Goal: Ask a question

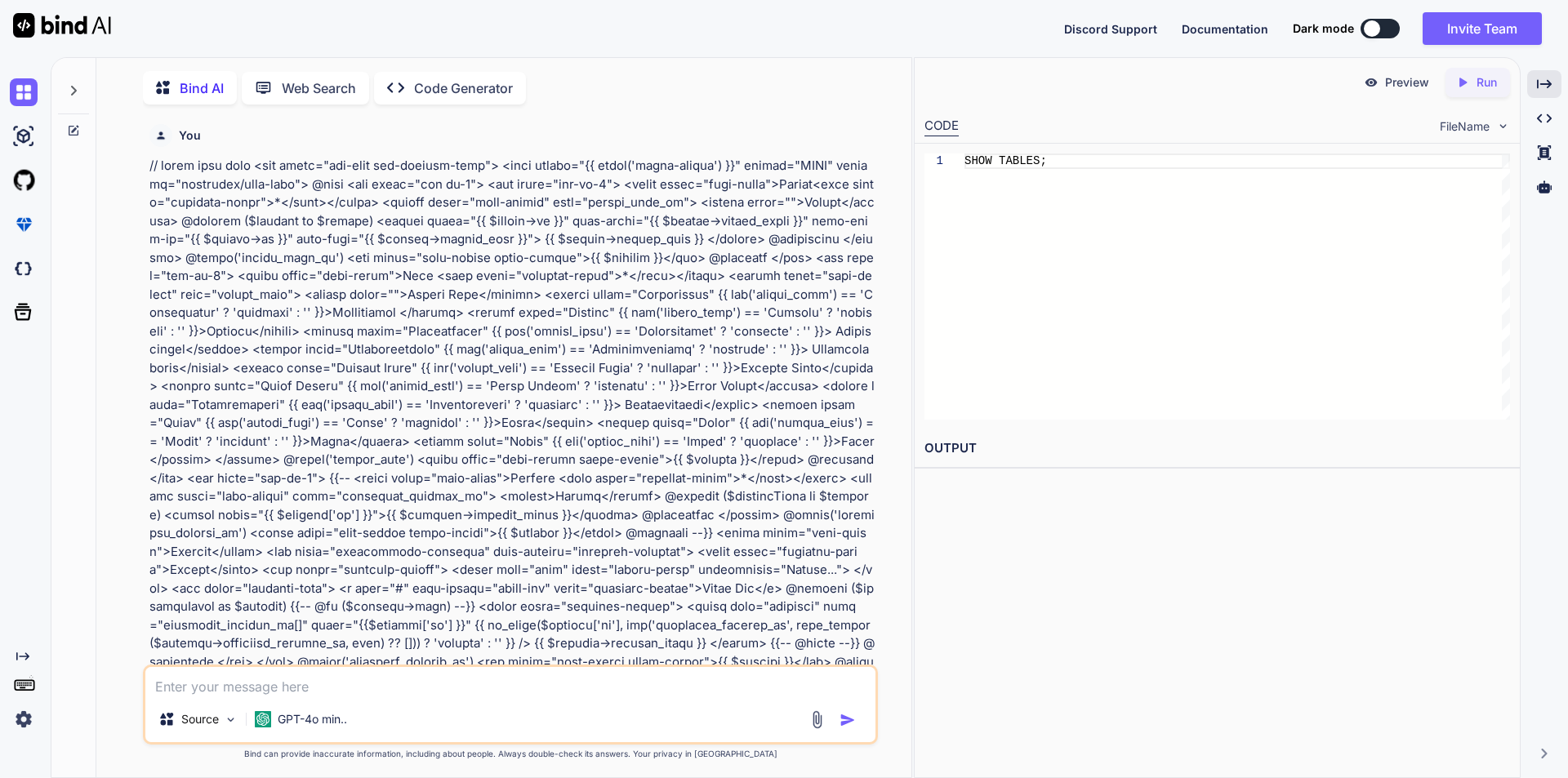
scroll to position [13070, 0]
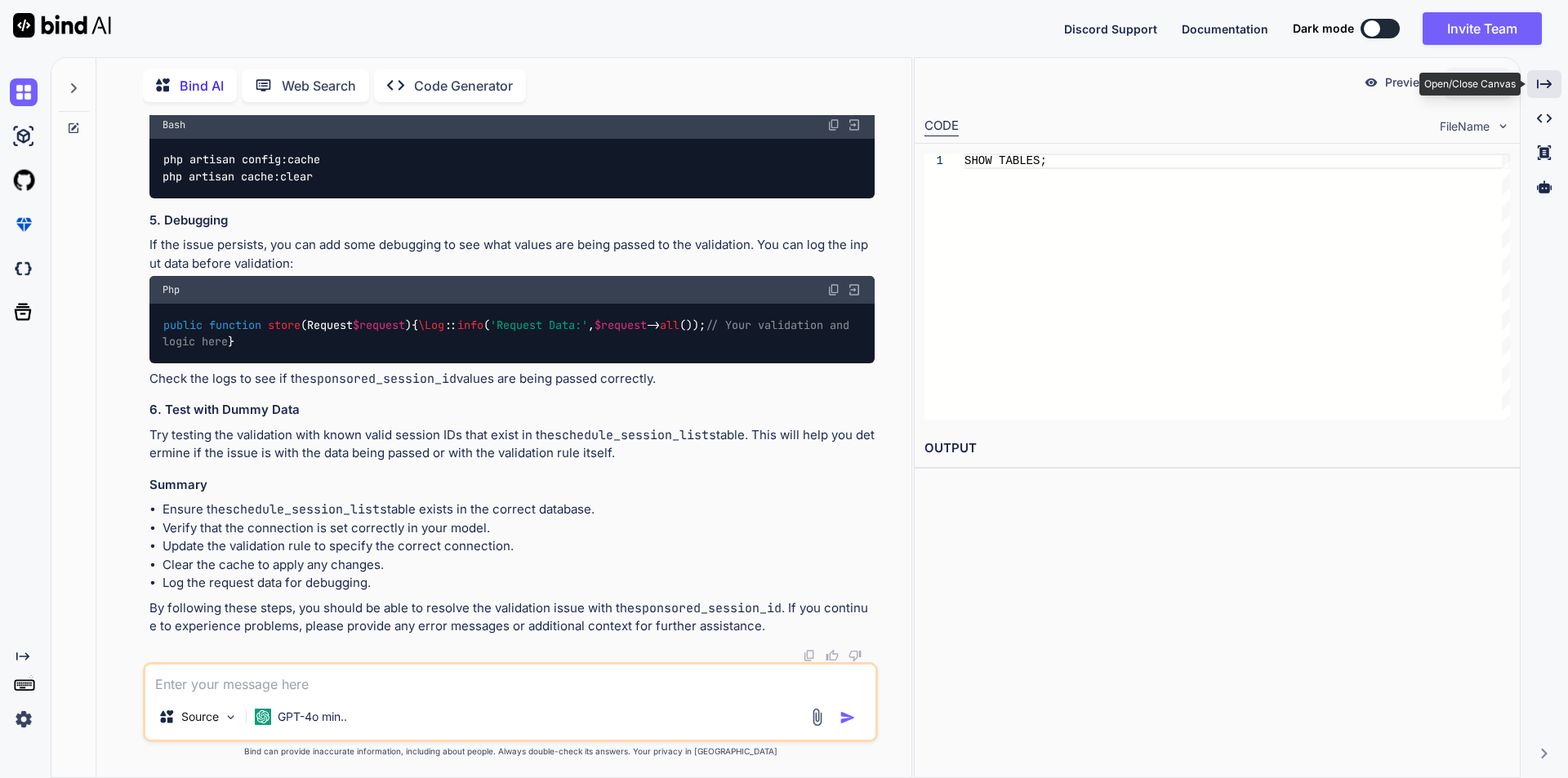
click at [1551, 75] on div "Created with Pixso." at bounding box center [1544, 84] width 34 height 28
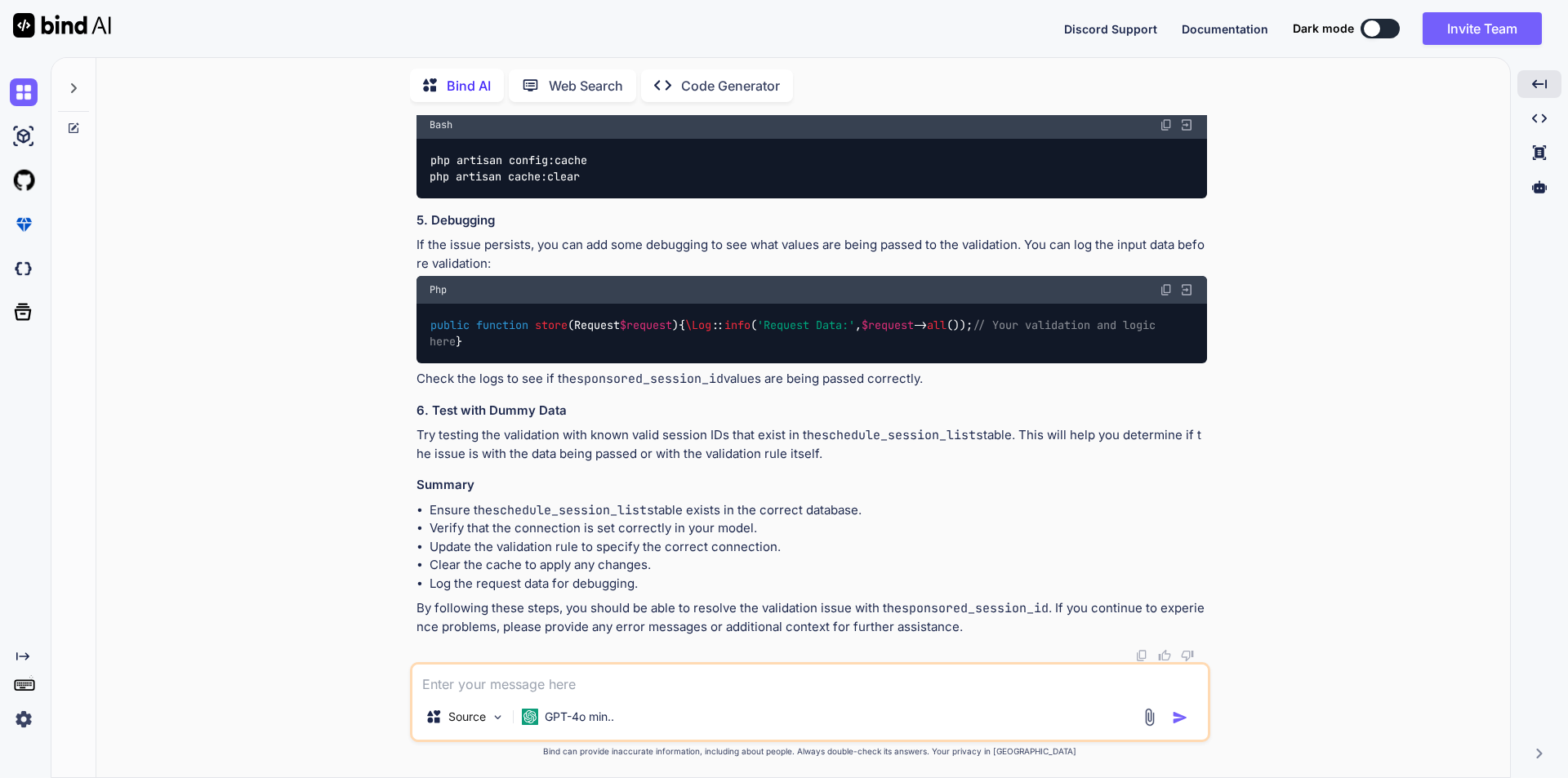
scroll to position [12606, 0]
click at [522, 683] on textarea at bounding box center [811, 679] width 796 height 29
paste textarea "if ($request->has('sponsored_session_id')) { foreach ($request->input('sponsore…"
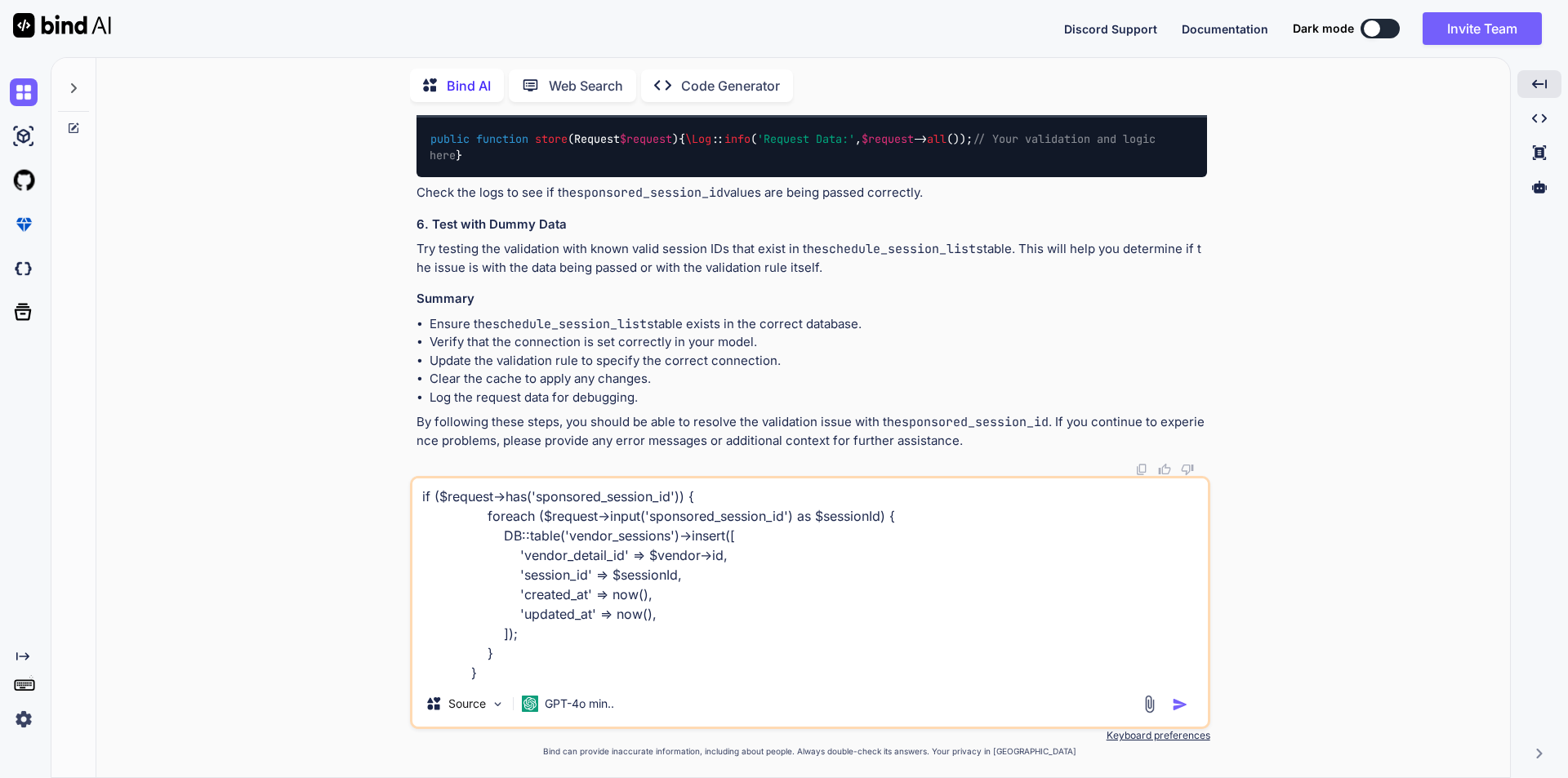
drag, startPoint x: 494, startPoint y: 535, endPoint x: 747, endPoint y: 539, distance: 253.0
click at [747, 539] on textarea "if ($request->has('sponsored_session_id')) { foreach ($request->input('sponsore…" at bounding box center [811, 580] width 796 height 202
click at [518, 679] on textarea "if ($request->has('sponsored_session_id')) { foreach ($request->input('sponsore…" at bounding box center [811, 580] width 796 height 202
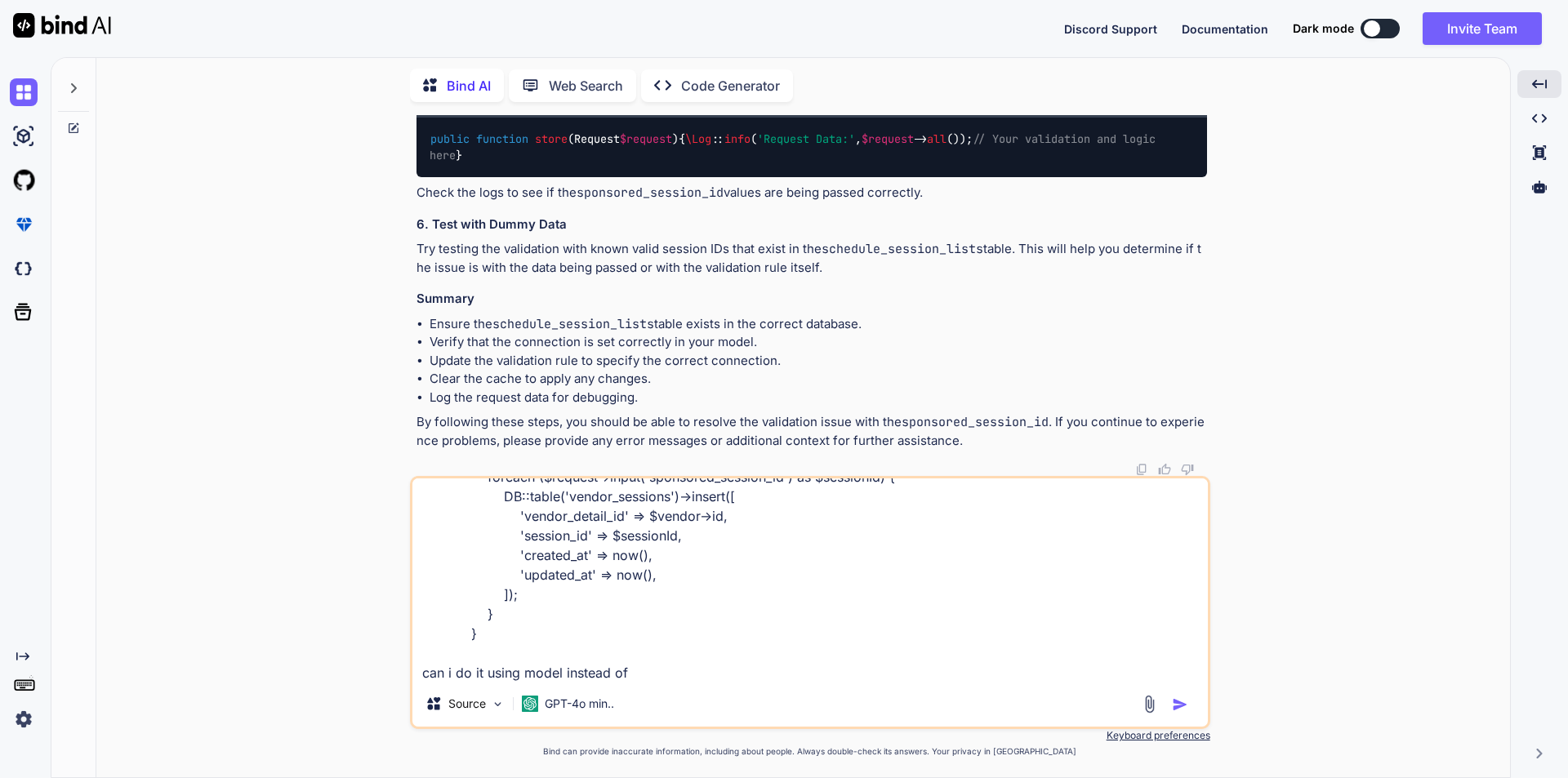
paste textarea "DB::table('vendor_sessions')->insert(["
click at [519, 673] on textarea "if ($request->has('sponsored_session_id')) { foreach ($request->input('sponsore…" at bounding box center [811, 580] width 796 height 202
type textarea "if ($request->has('sponsored_session_id')) { foreach ($request->input('sponsore…"
click at [1178, 709] on img "button" at bounding box center [1180, 705] width 16 height 16
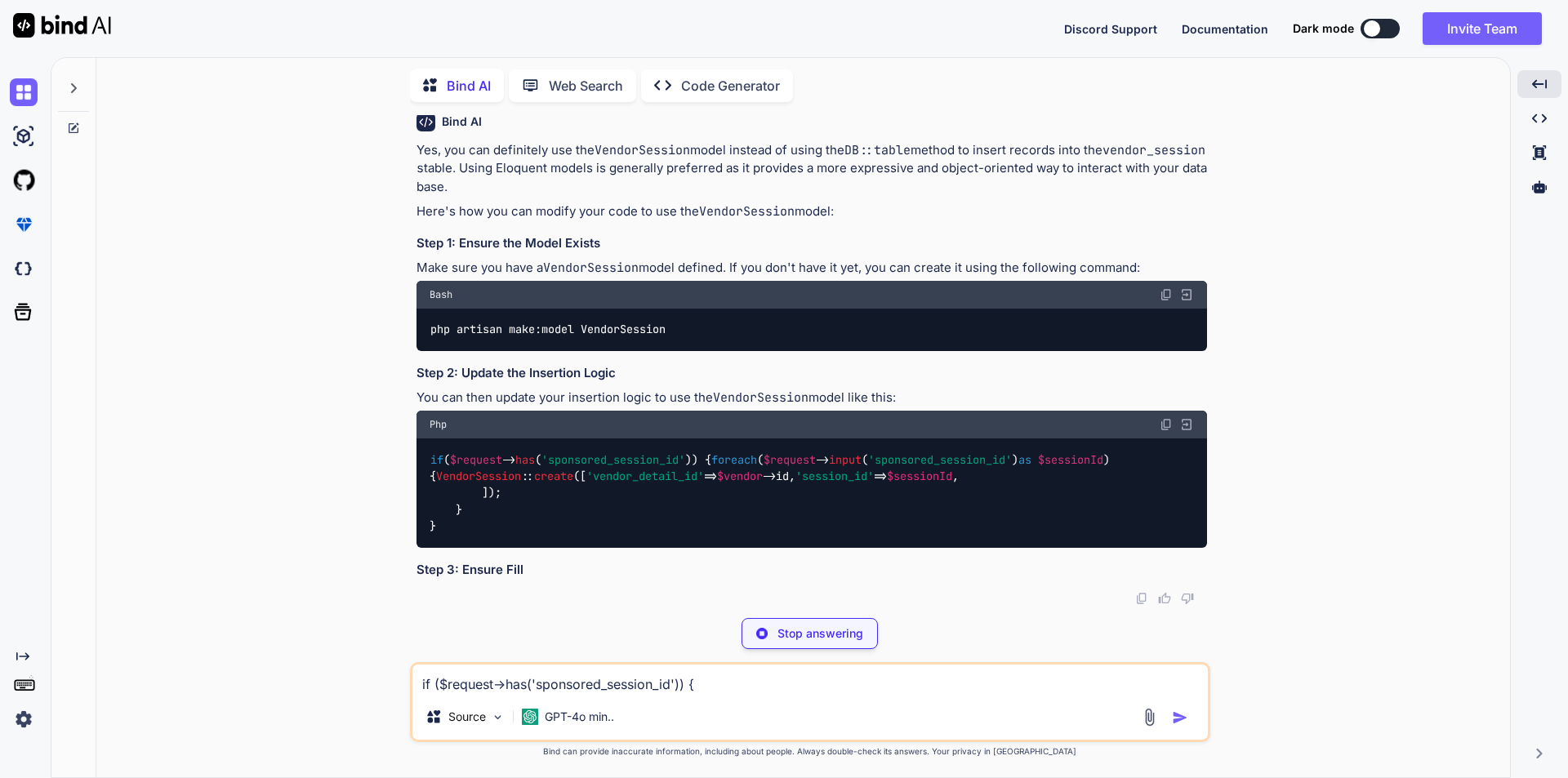
scroll to position [13314, 0]
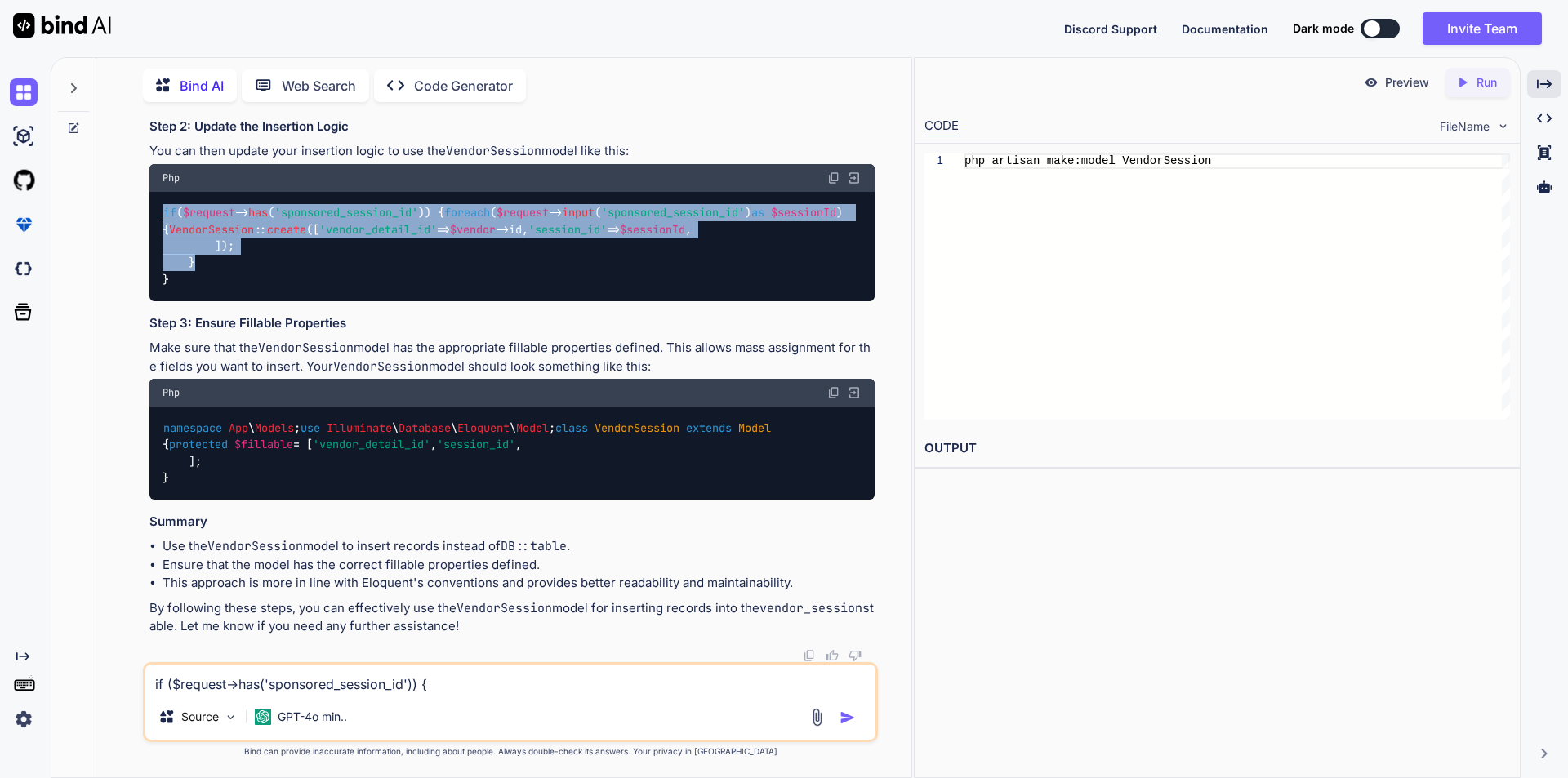
drag, startPoint x: 433, startPoint y: 406, endPoint x: 454, endPoint y: 524, distance: 119.9
click at [454, 301] on div "if ( $request -> has ( 'sponsored_session_id' )) { foreach ( $request -> input …" at bounding box center [512, 246] width 725 height 110
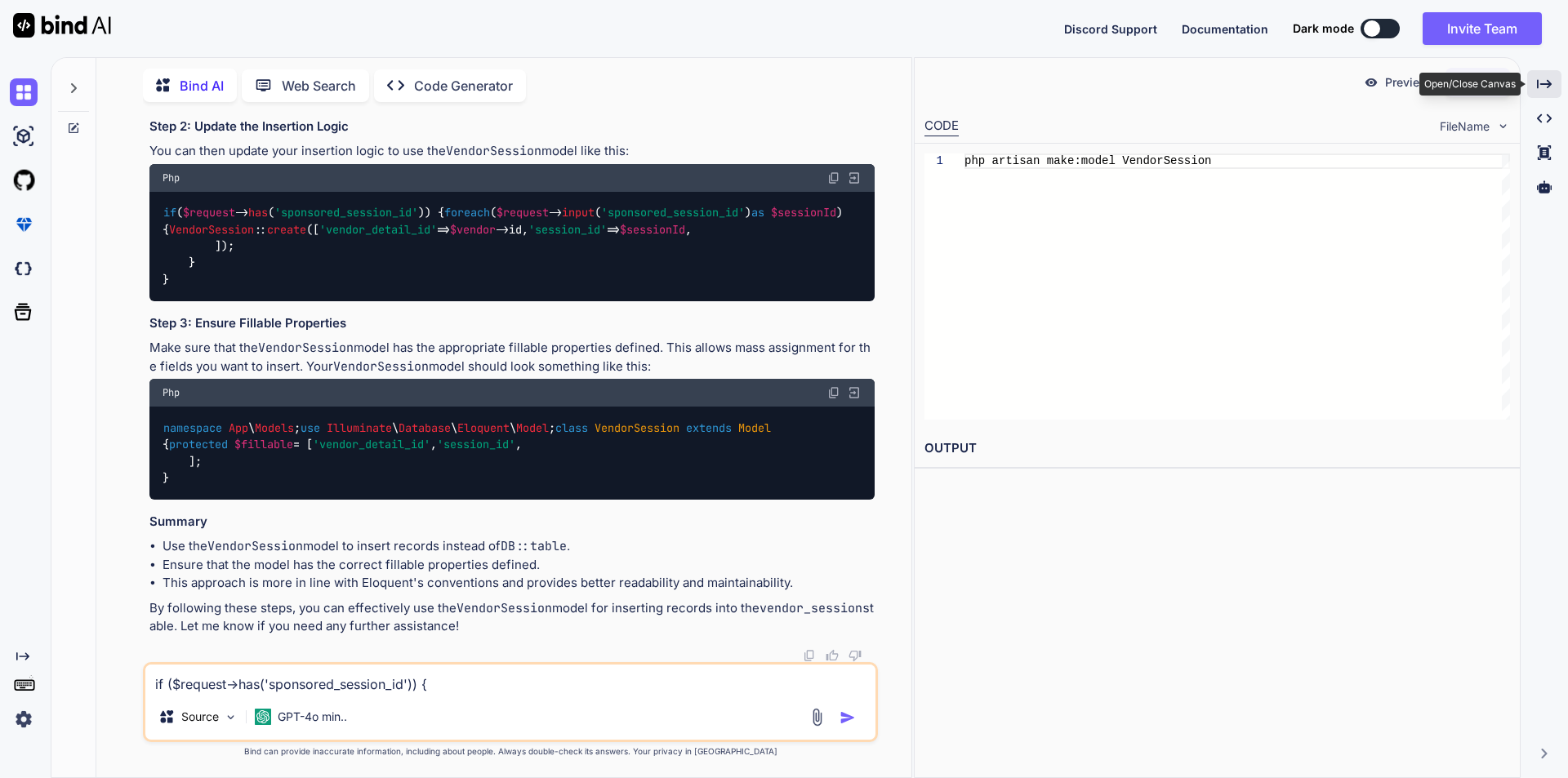
click at [1536, 85] on div "Created with Pixso." at bounding box center [1544, 84] width 34 height 28
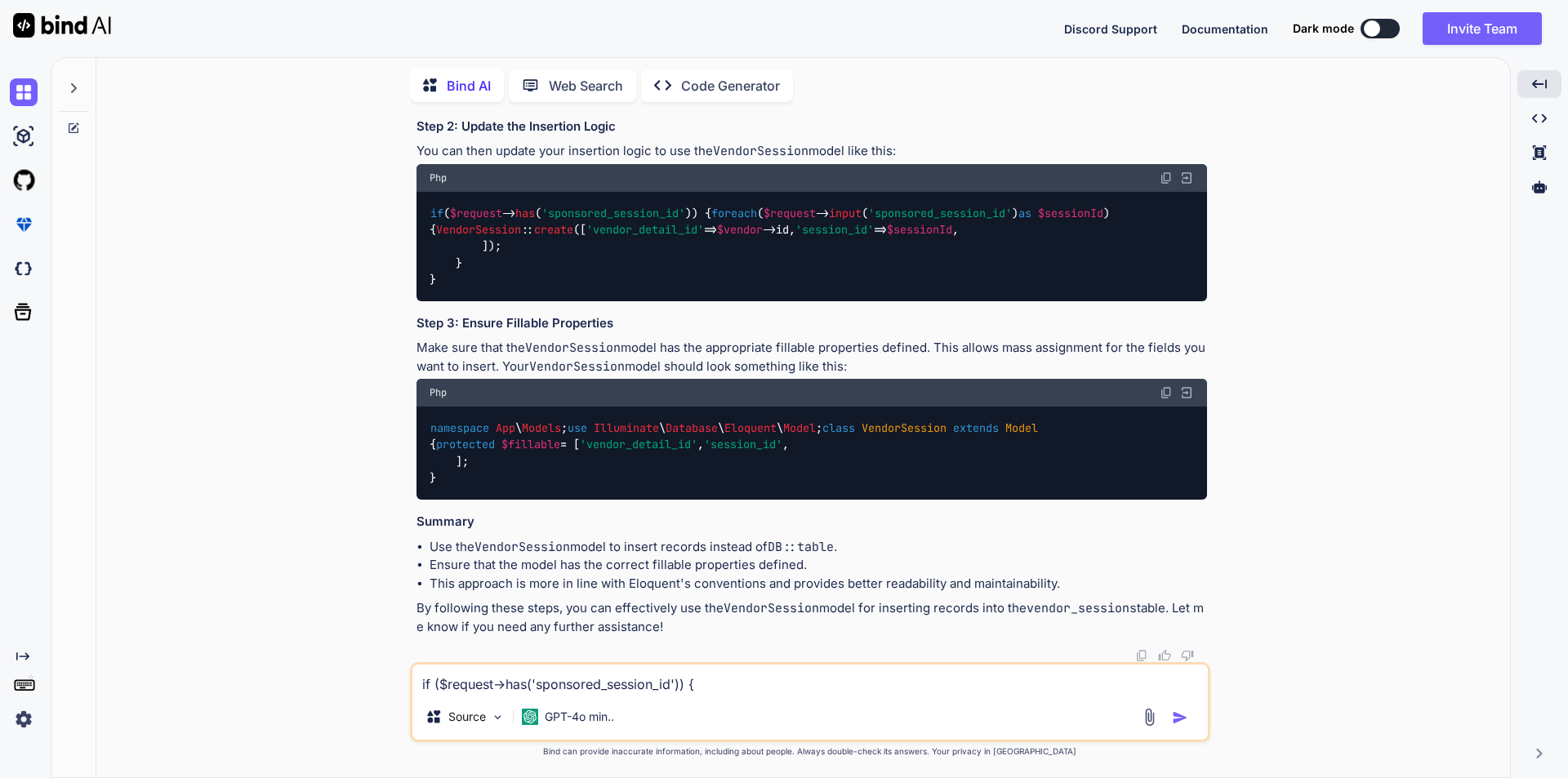
scroll to position [13432, 0]
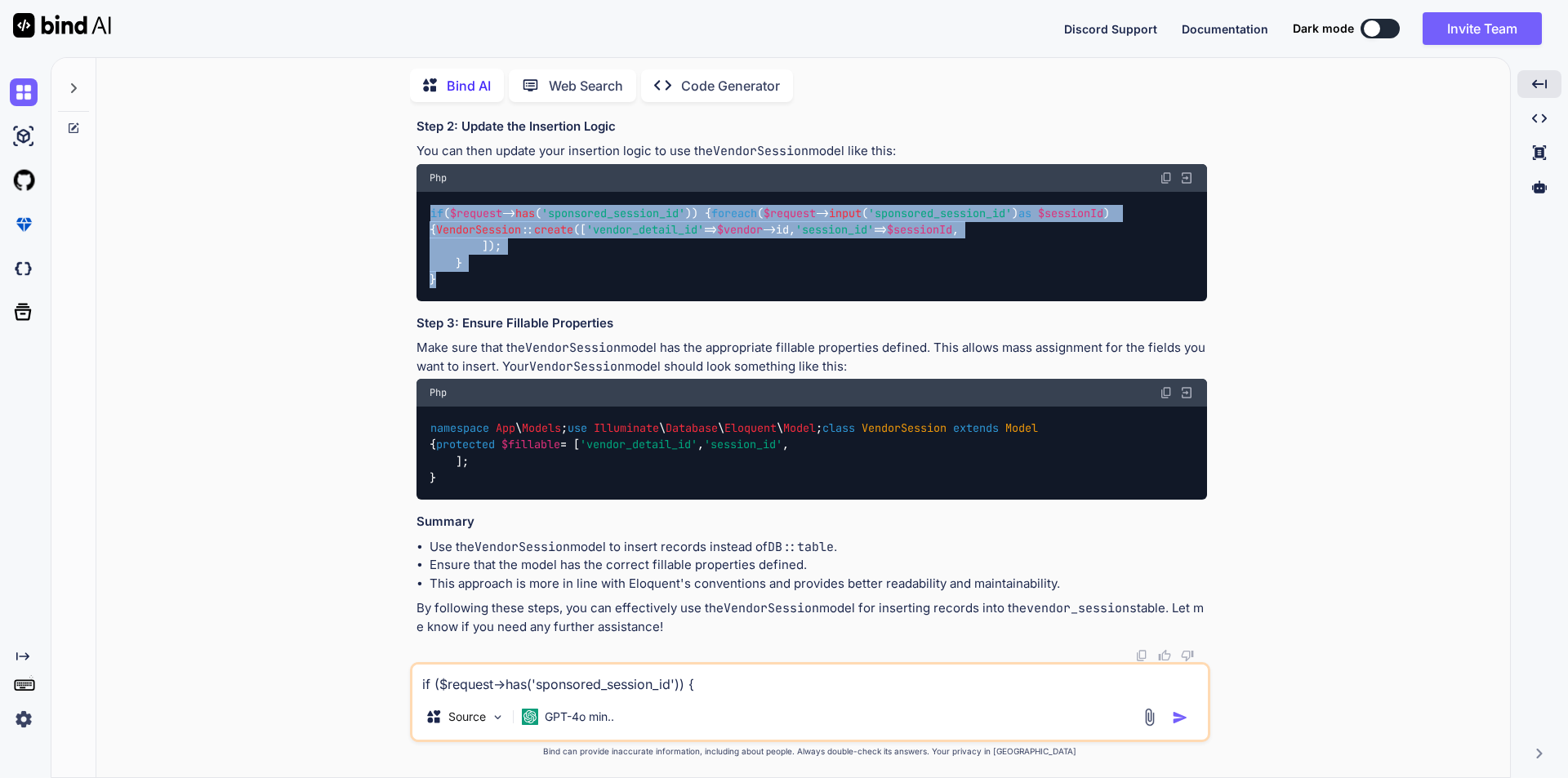
drag, startPoint x: 429, startPoint y: 291, endPoint x: 444, endPoint y: 410, distance: 119.9
click at [444, 301] on div "if ( $request -> has ( 'sponsored_session_id' )) { foreach ( $request -> input …" at bounding box center [812, 246] width 791 height 110
copy code "if ( $request -> has ( 'sponsored_session_id' )) { foreach ( $request -> input …"
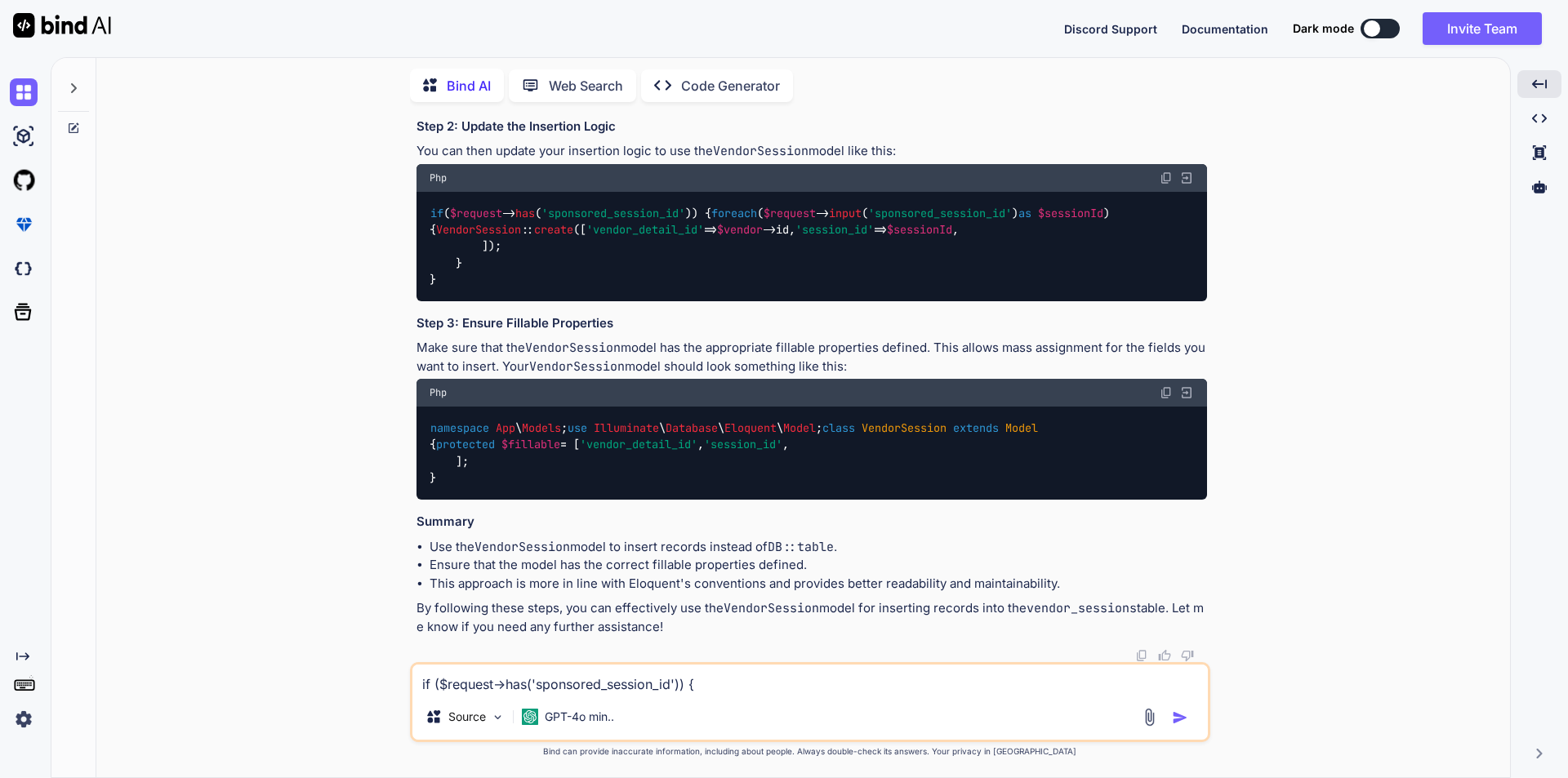
click at [507, 683] on textarea "if ($request->has('sponsored_session_id')) { foreach ($request->input('sponsore…" at bounding box center [811, 679] width 796 height 29
type textarea "/"
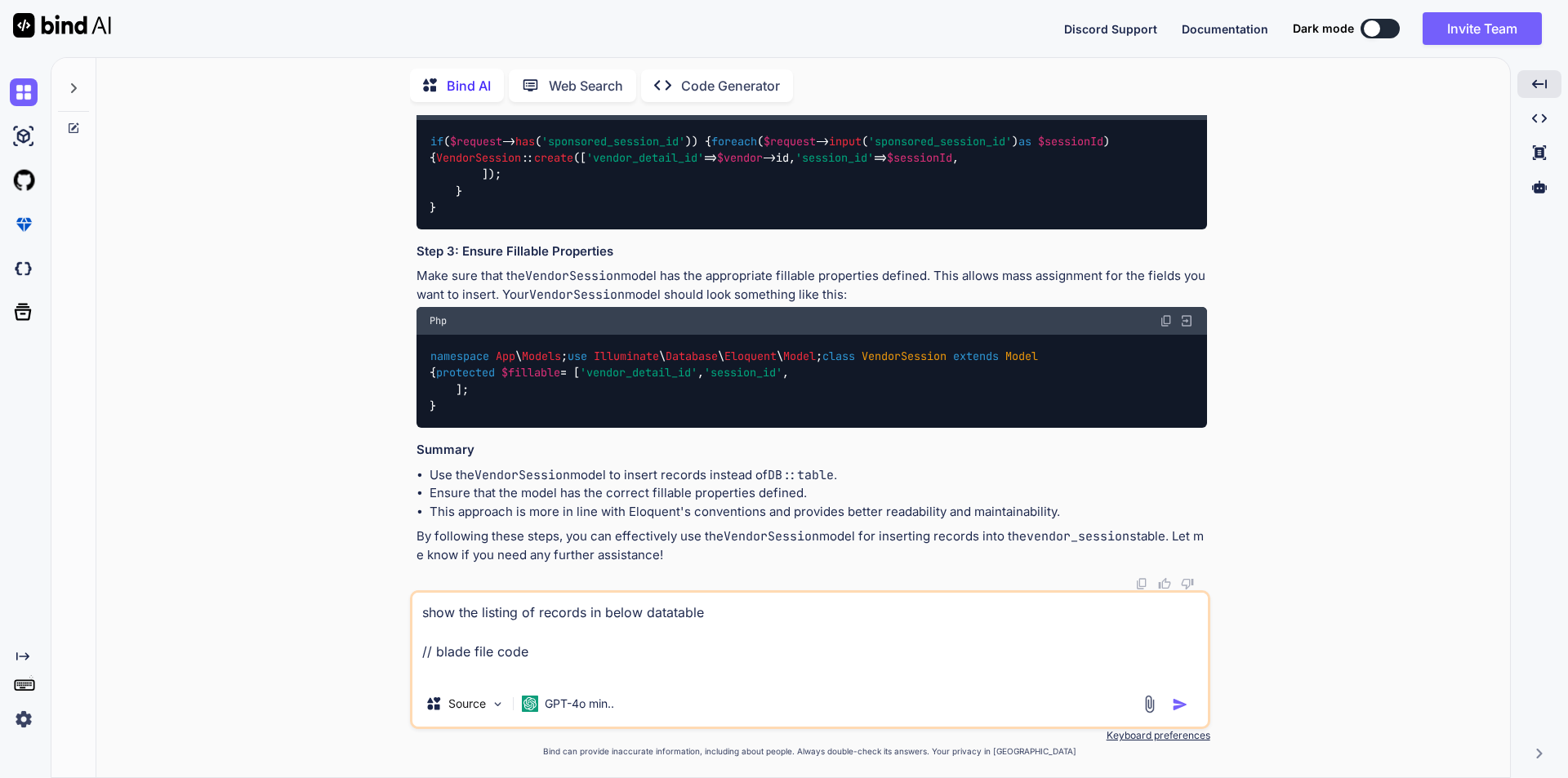
paste textarea "<div class="listing-table"> <div class="row"> <div class="col-md-12"> <div clas…"
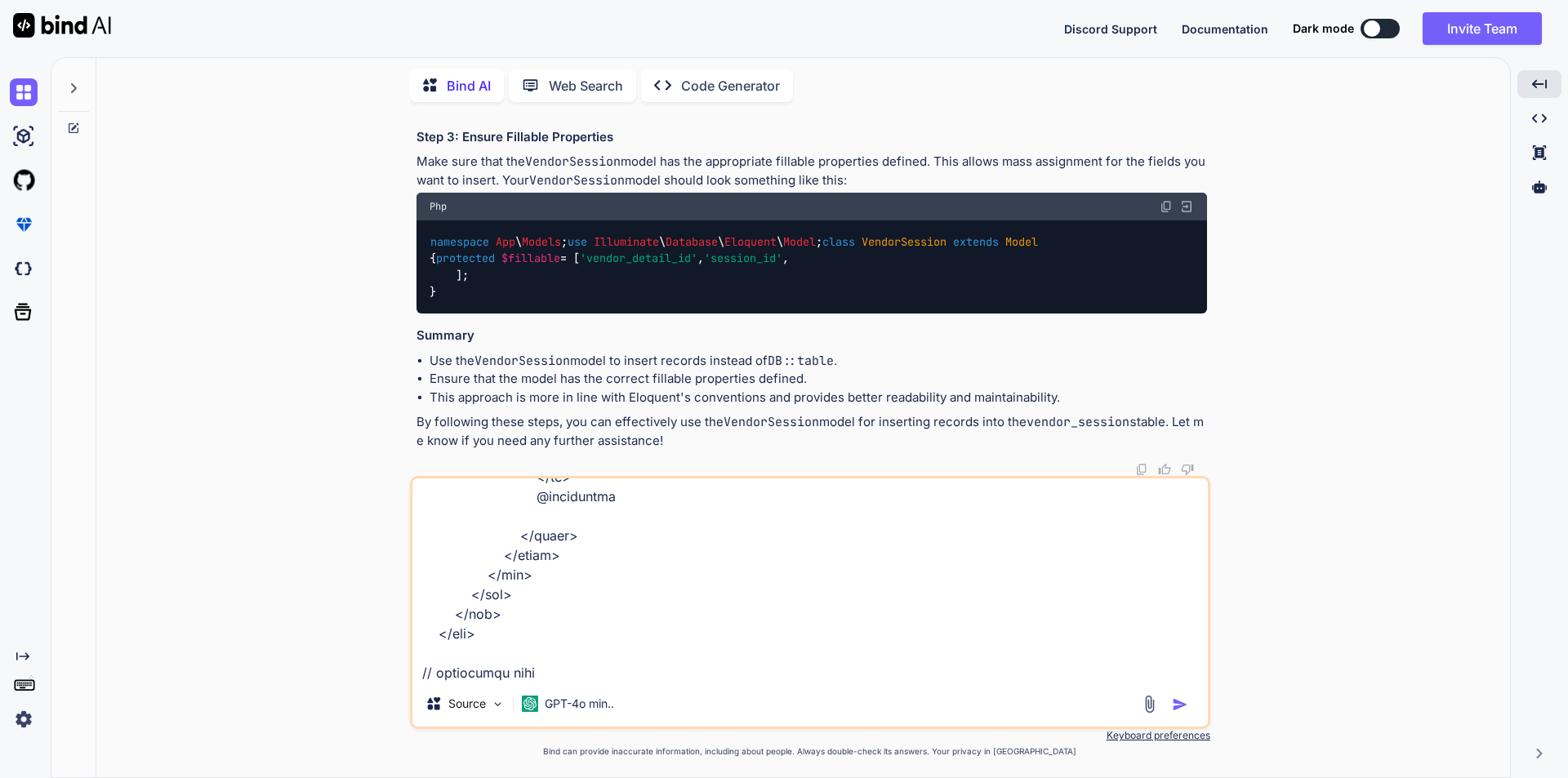
scroll to position [533, 0]
click at [578, 674] on textarea at bounding box center [811, 580] width 796 height 202
paste textarea "public function vendorListing() { $conferenceId = getSingleConferenceID(); $ven…"
type textarea "show the listing of records in below datatable // blade file code <div class="l…"
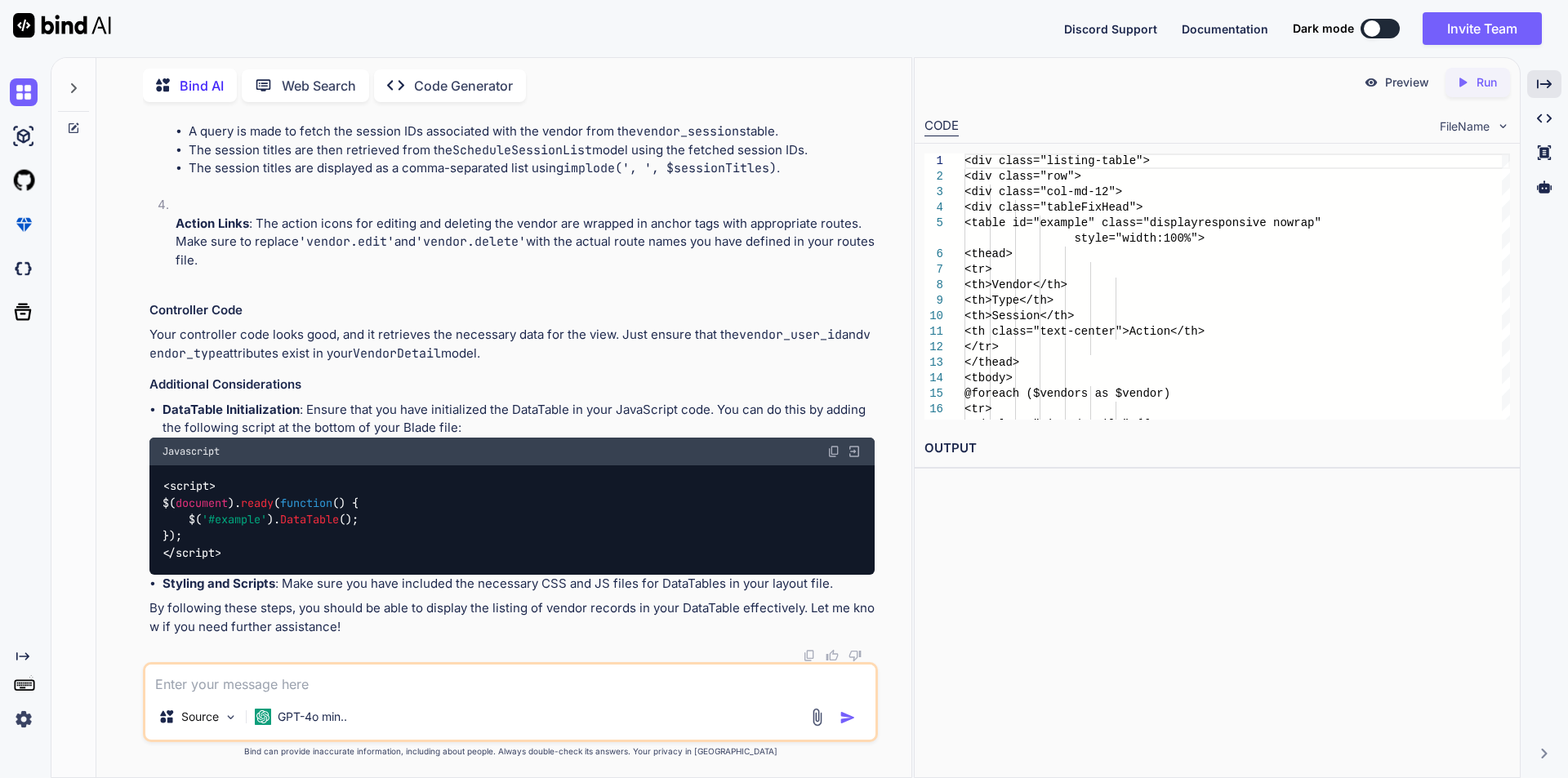
scroll to position [15183, 0]
click at [1549, 89] on icon "Created with Pixso." at bounding box center [1544, 84] width 15 height 15
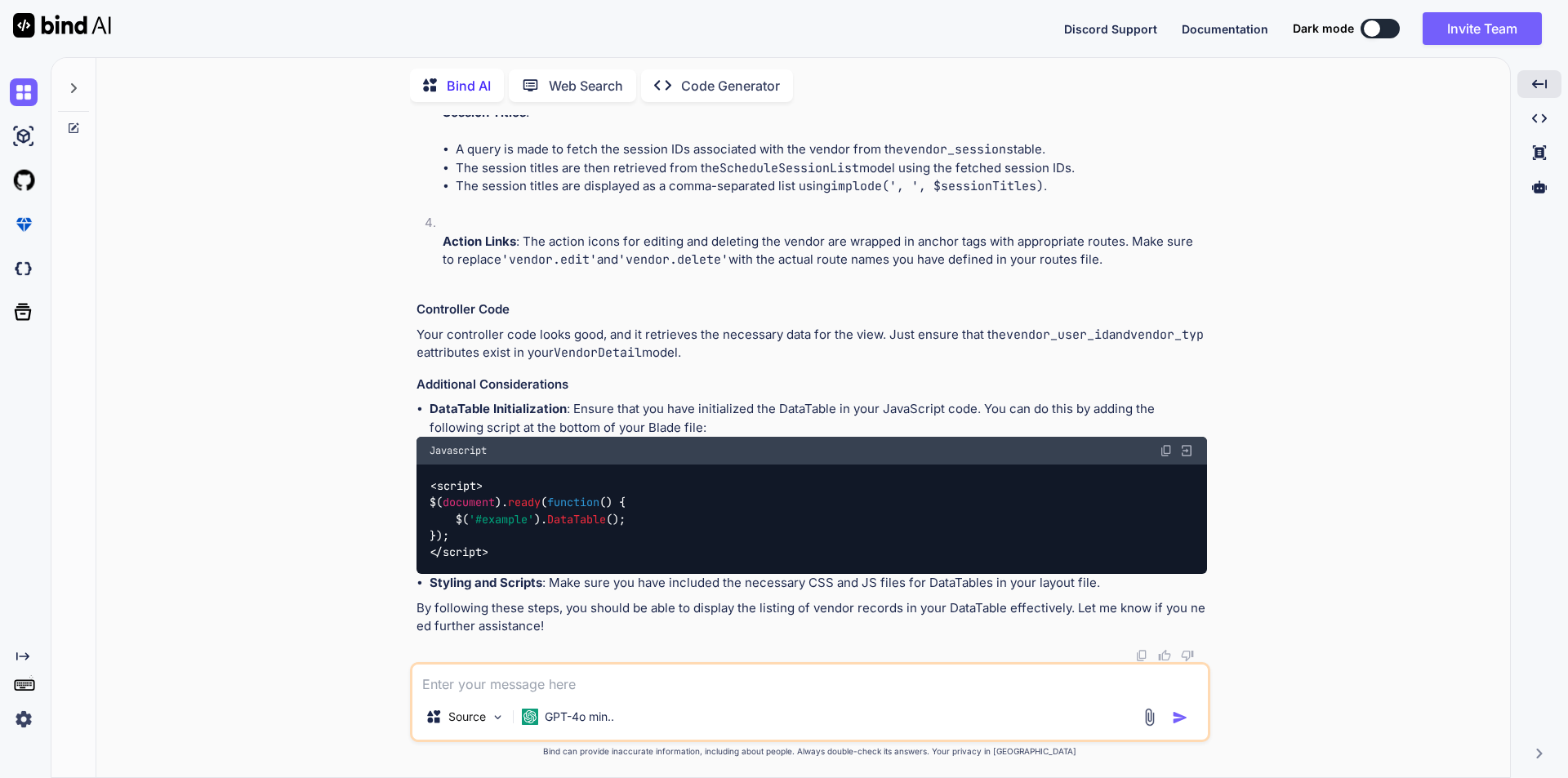
drag, startPoint x: 614, startPoint y: 259, endPoint x: 694, endPoint y: 503, distance: 256.8
copy code "<tr> <td class="view-details">{{ $vendor->vendor_user_id }}</td> <!-- Assuming …"
click at [629, 683] on textarea at bounding box center [811, 679] width 796 height 29
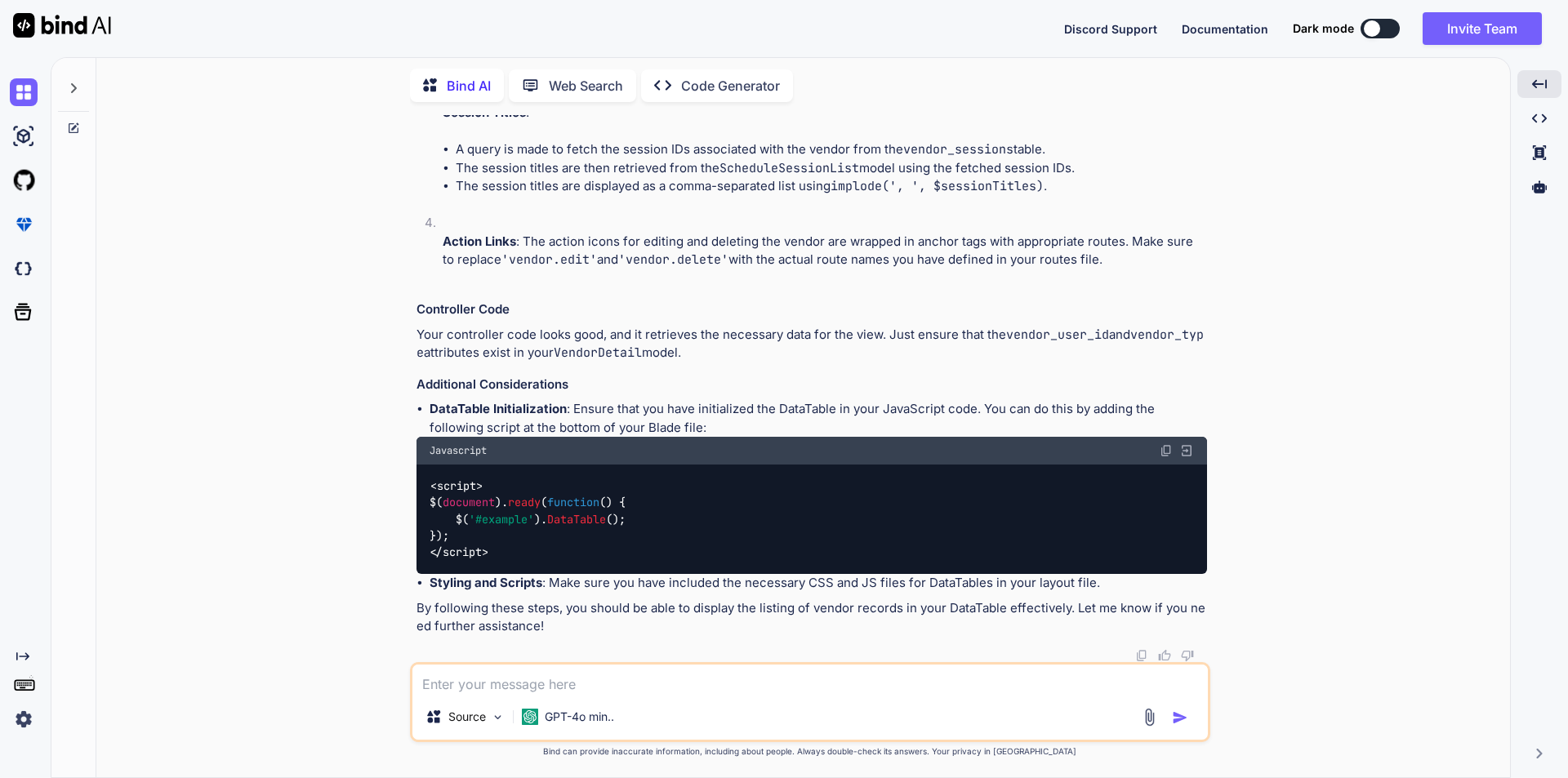
type textarea "i"
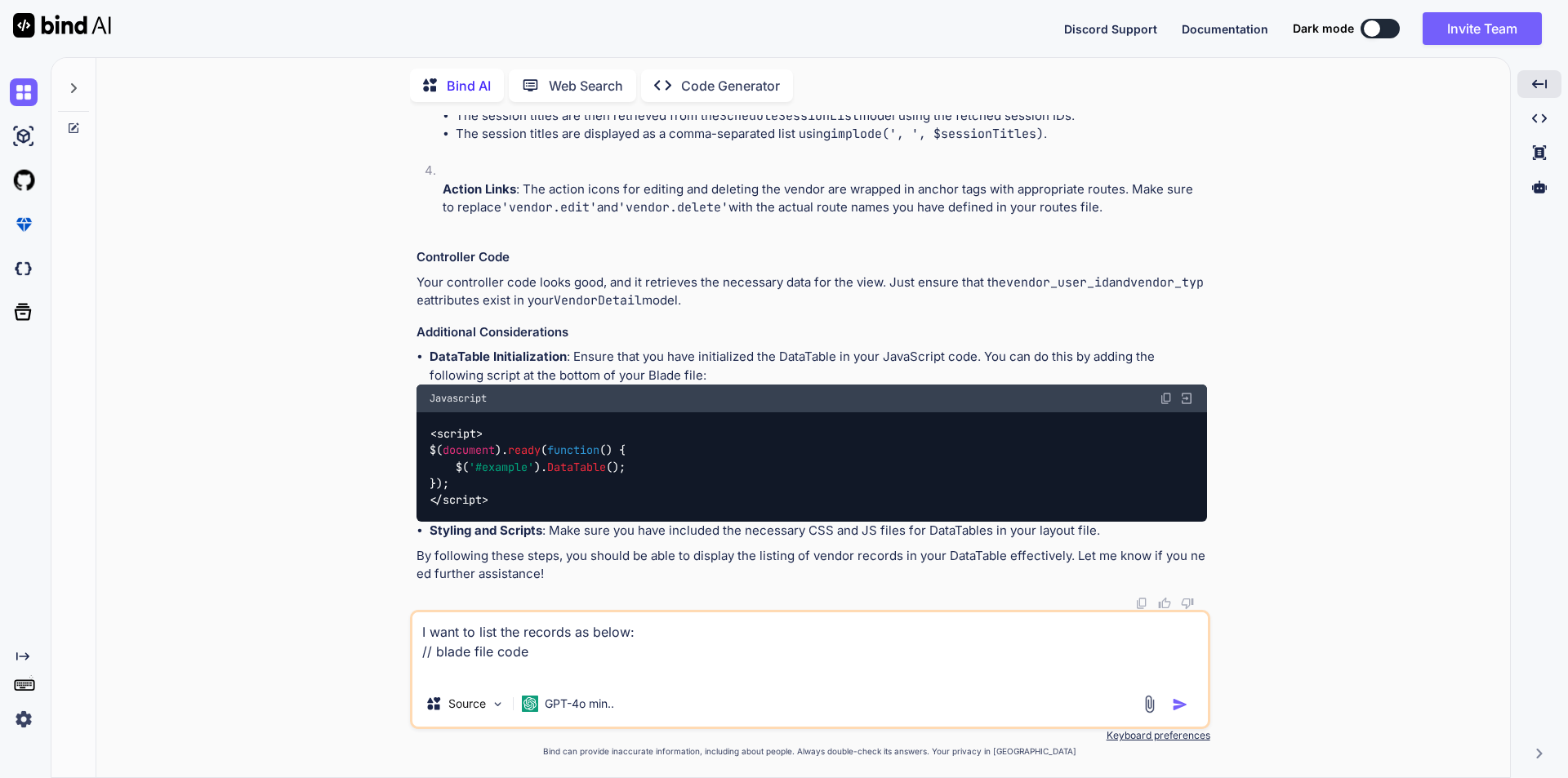
paste textarea "<table id="example" class="display responsive nowrap " style="width:100%"> <the…"
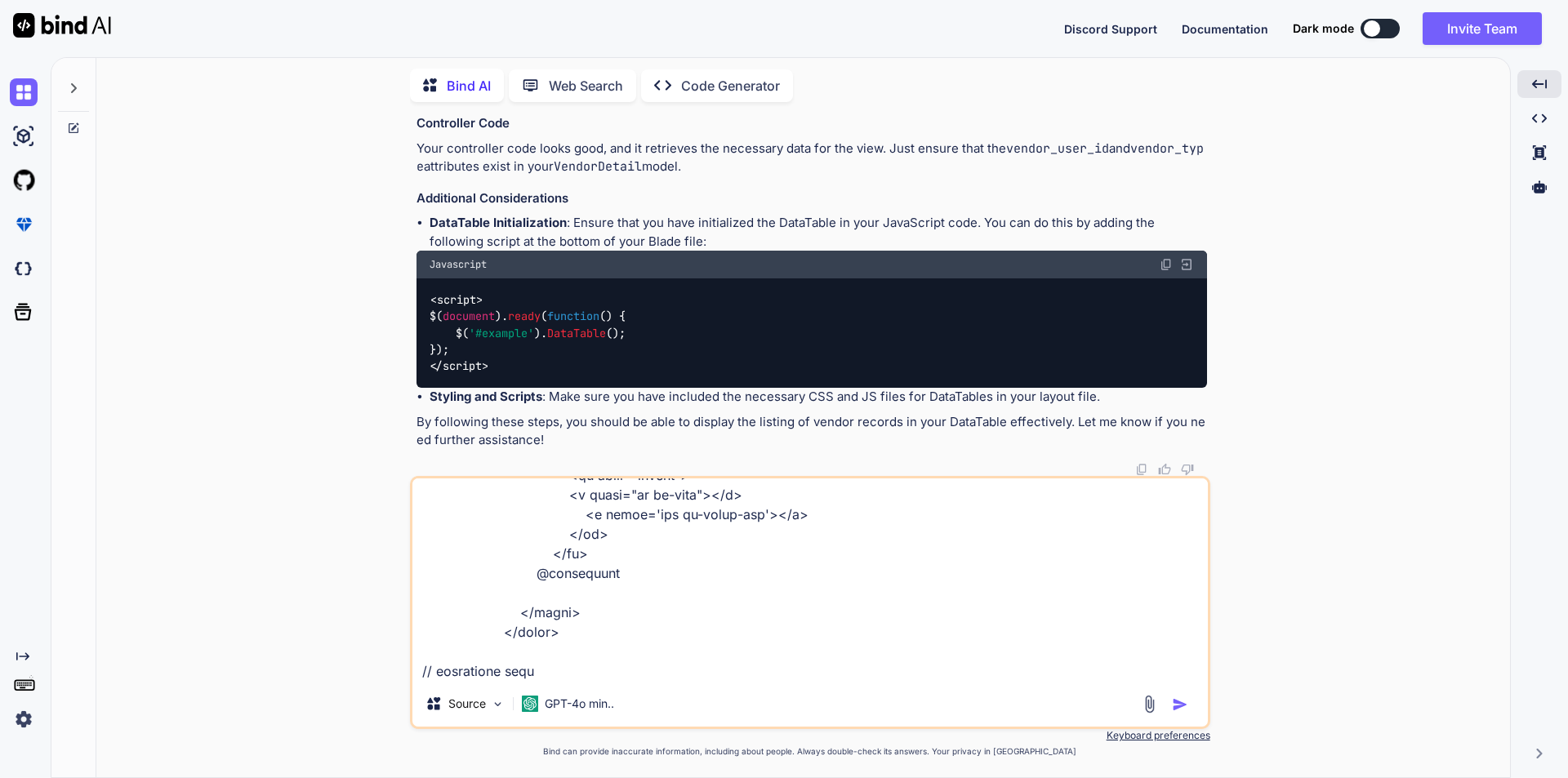
scroll to position [376, 0]
click at [458, 665] on textarea at bounding box center [811, 580] width 796 height 202
paste textarea "public function vendorListing() { $conferenceId = getSingleConferenceID(); $ven…"
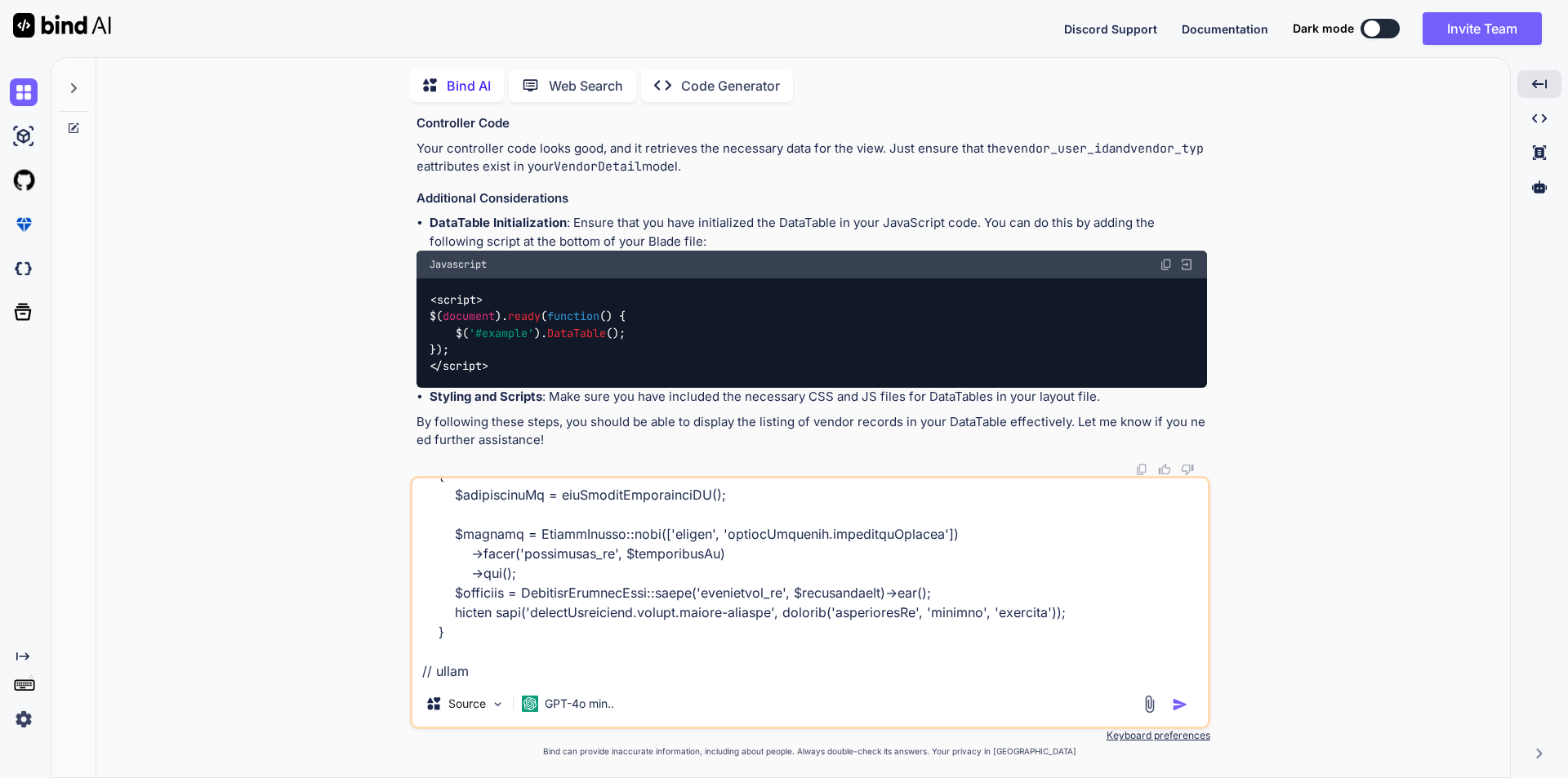
scroll to position [611, 0]
click at [454, 671] on textarea at bounding box center [811, 580] width 796 height 202
paste textarea "class VendorDetail extends Model { use HasFactory, SoftDeletes; protected $conn…"
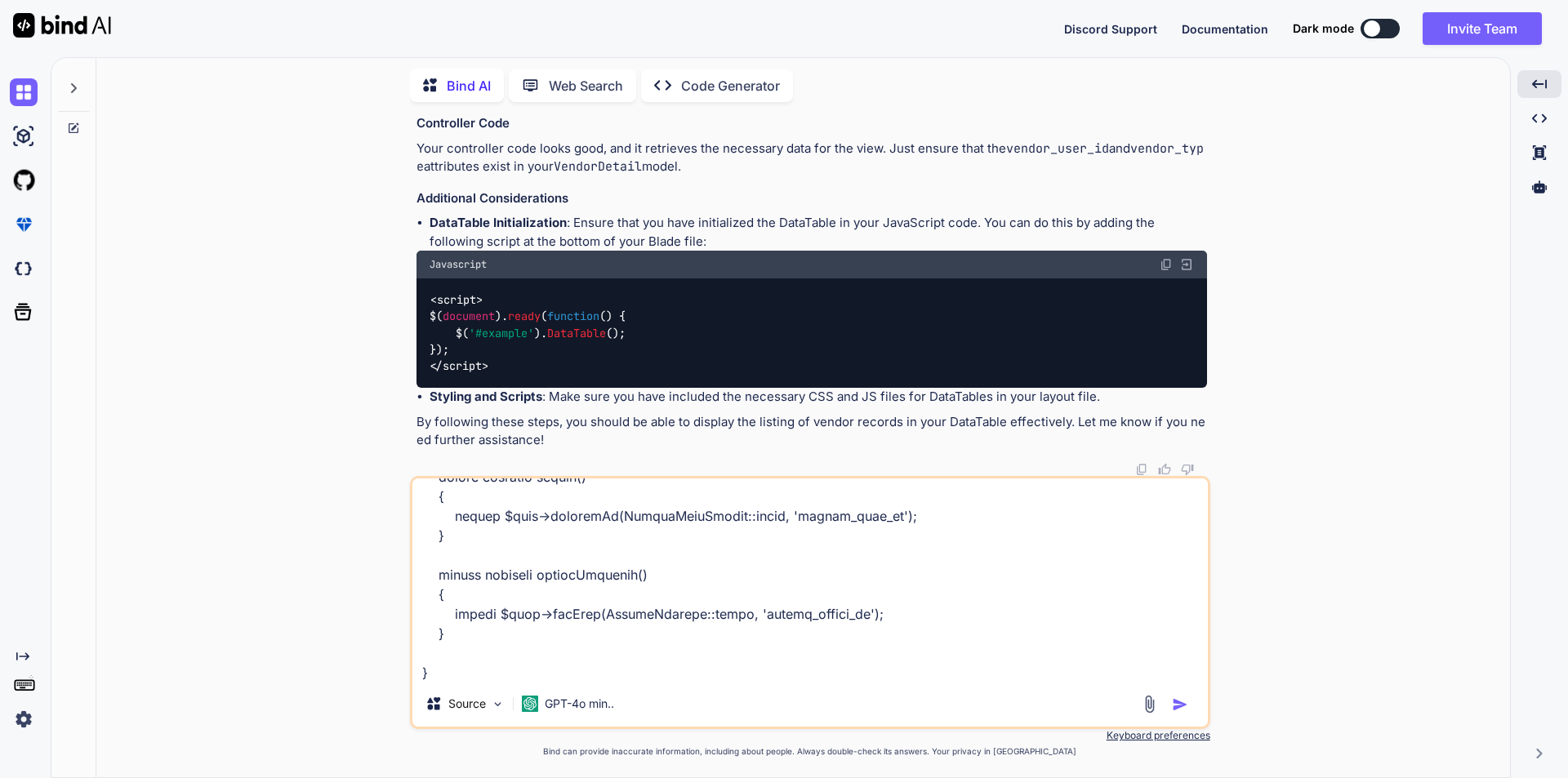
scroll to position [1650, 0]
click at [449, 679] on textarea at bounding box center [811, 580] width 796 height 202
paste textarea "class VendorFile extends Model { use HasFactory, SoftDeletes; protected $connec…"
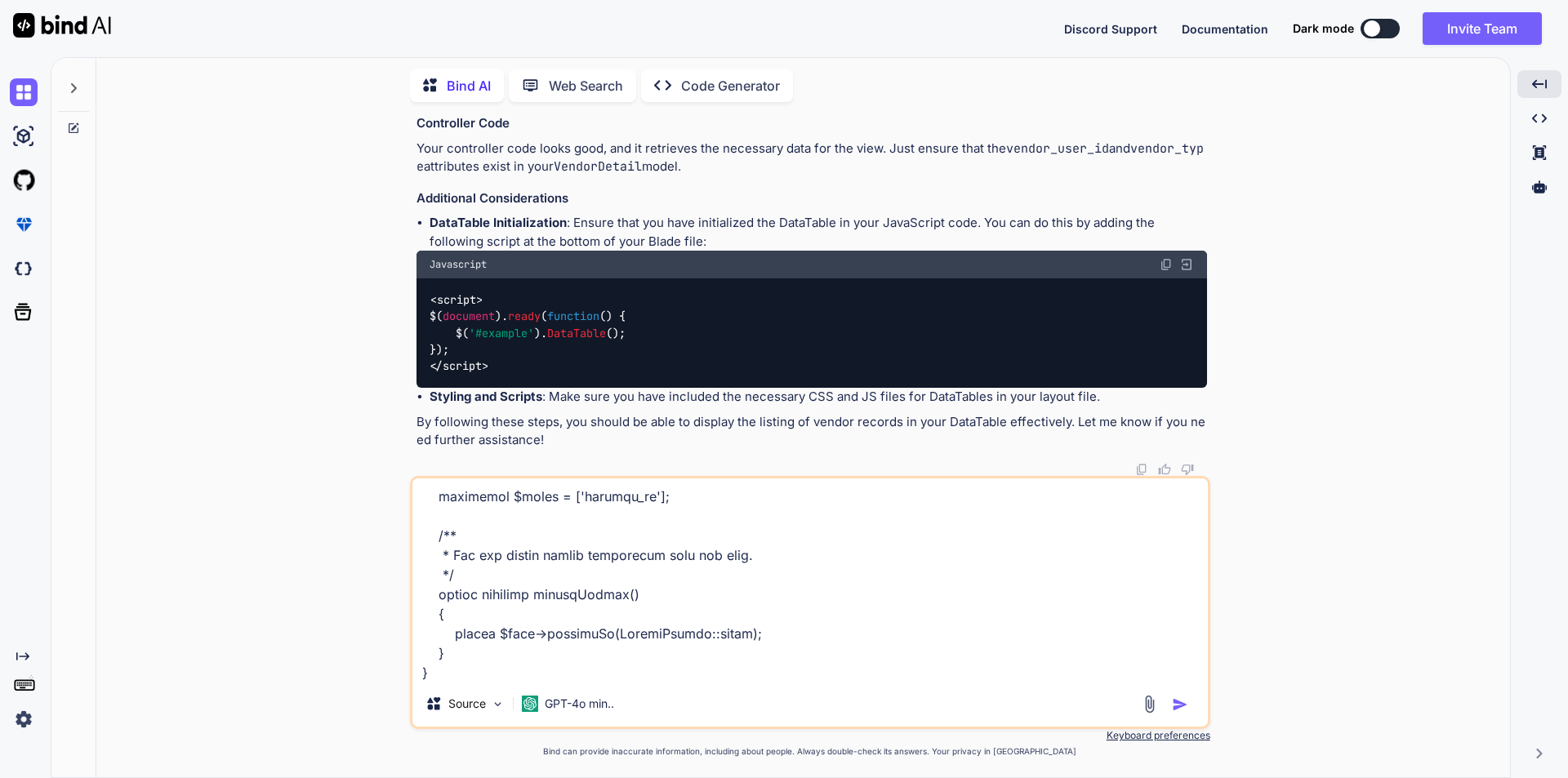
scroll to position [2140, 0]
click at [469, 661] on textarea at bounding box center [811, 580] width 796 height 202
paste textarea "class VendorSession extends Model { use HasFactory, SoftDeletes; protected $con…"
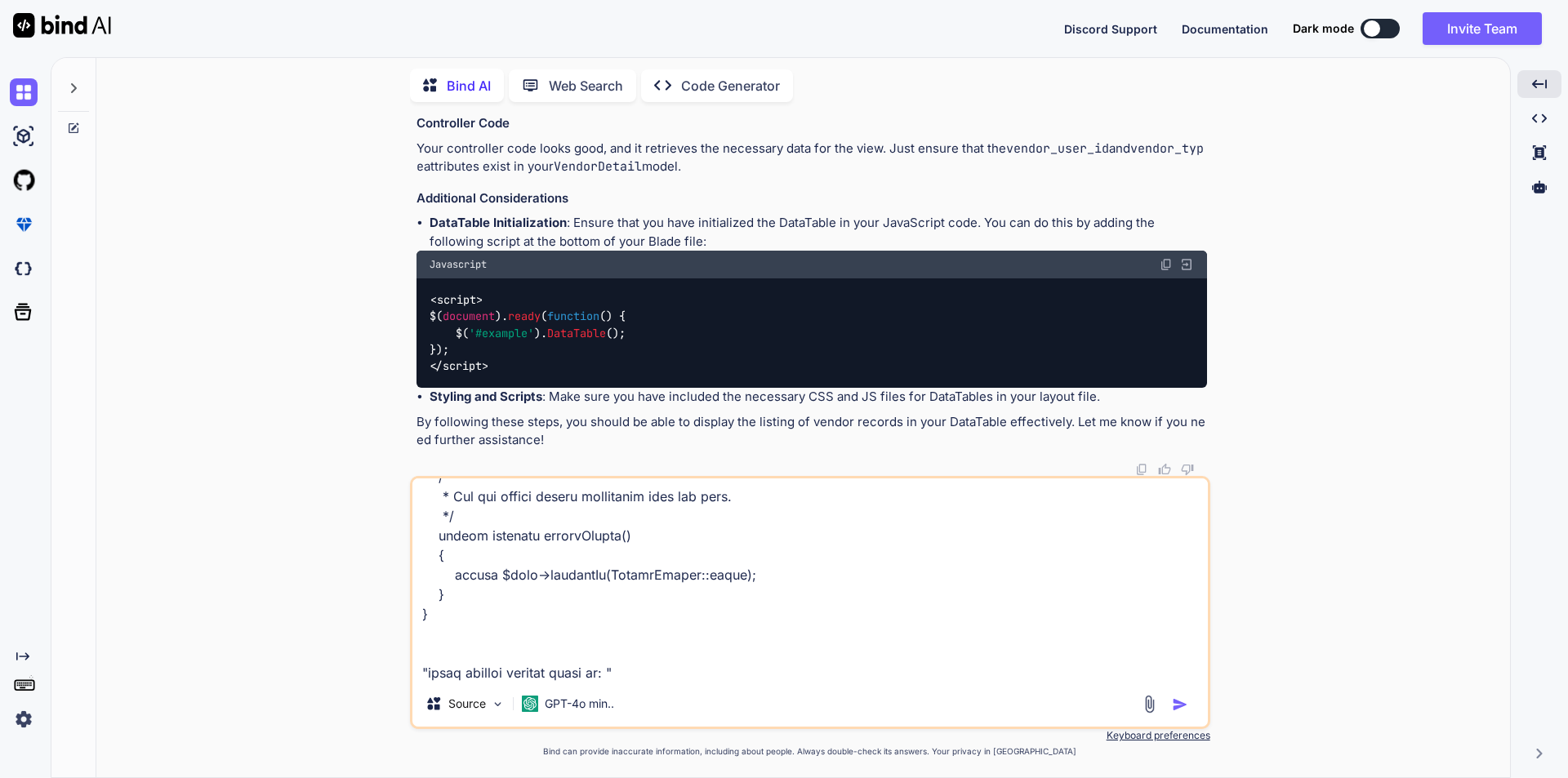
scroll to position [15731, 0]
paste textarea "SQLSTATE[42S22]: Column not found: 1054 Unknown column 'vendor_sessions.deleted…"
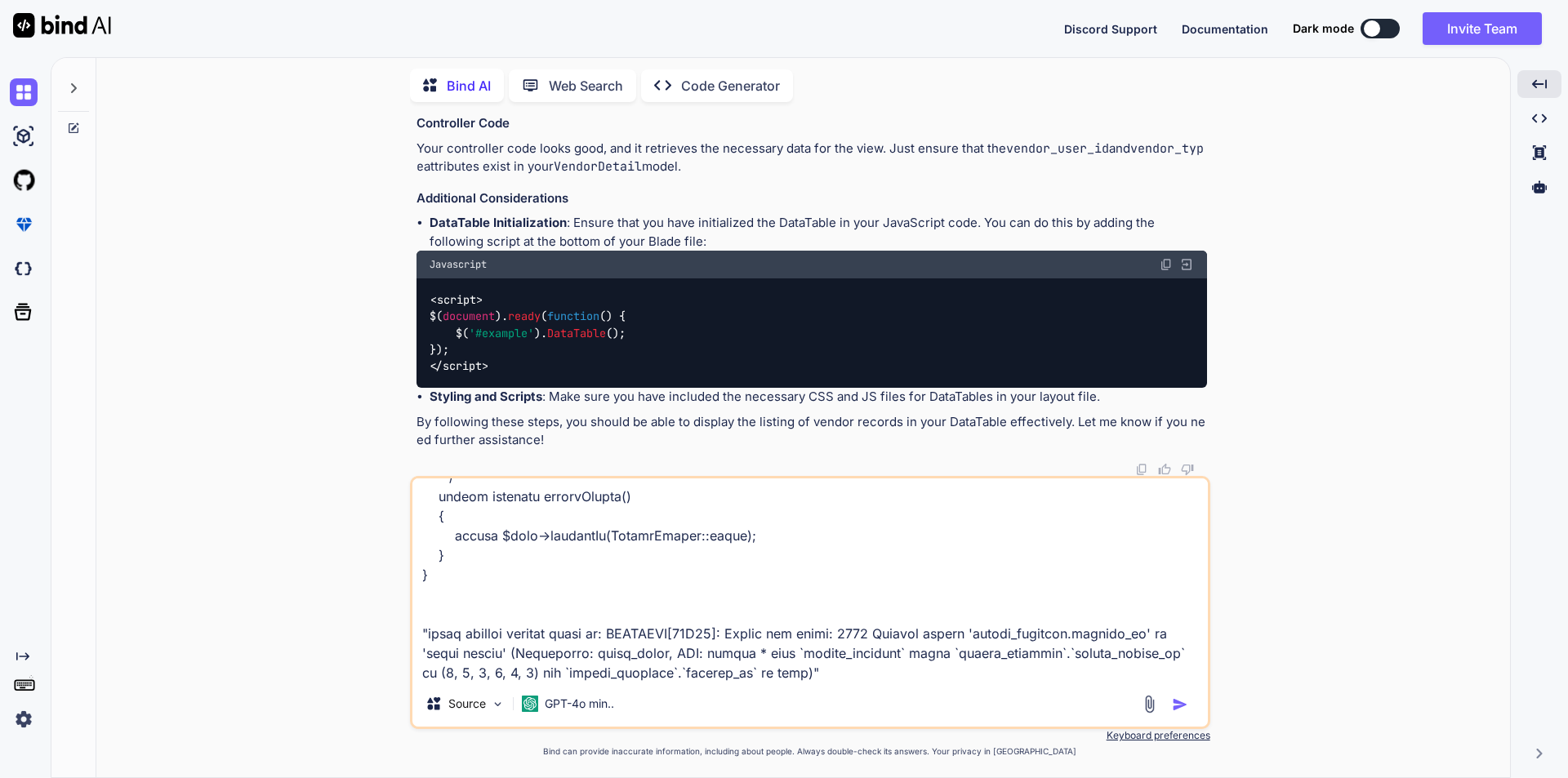
click at [823, 670] on textarea at bounding box center [811, 580] width 796 height 202
type textarea "I want to list the records as below: // blade file code <table id="example" cla…"
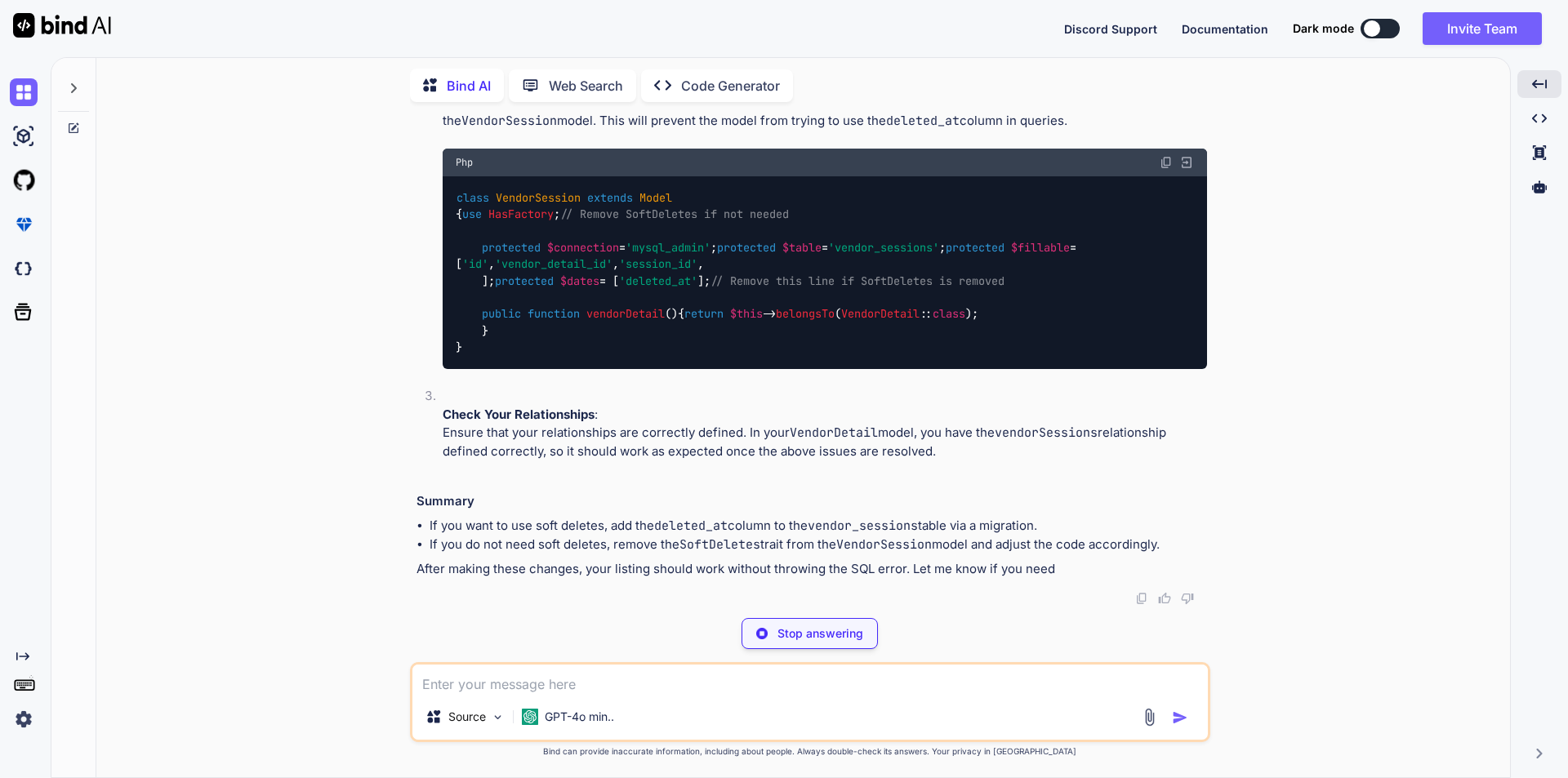
scroll to position [17441, 0]
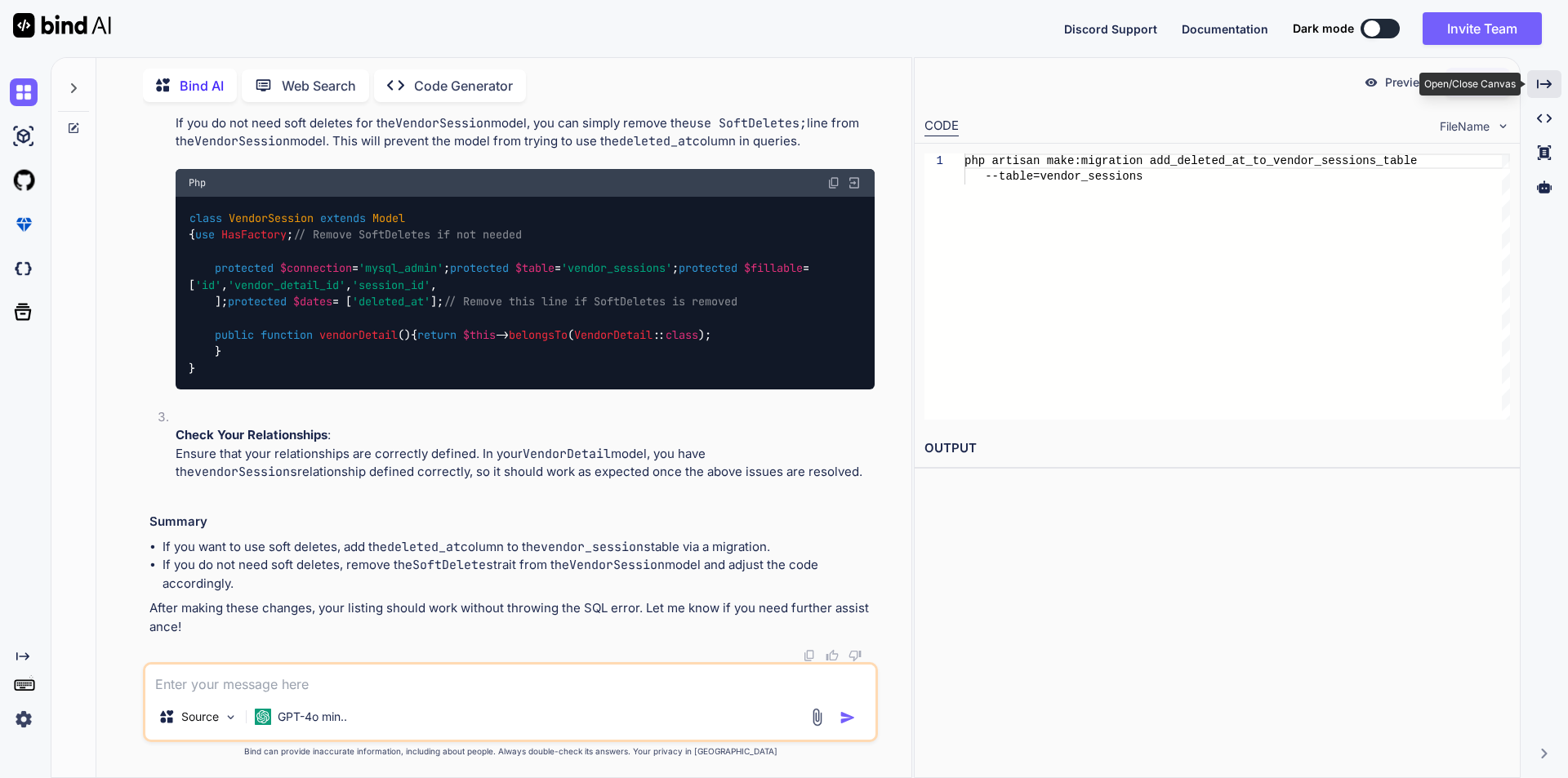
click at [1539, 90] on icon "Created with Pixso." at bounding box center [1544, 84] width 15 height 15
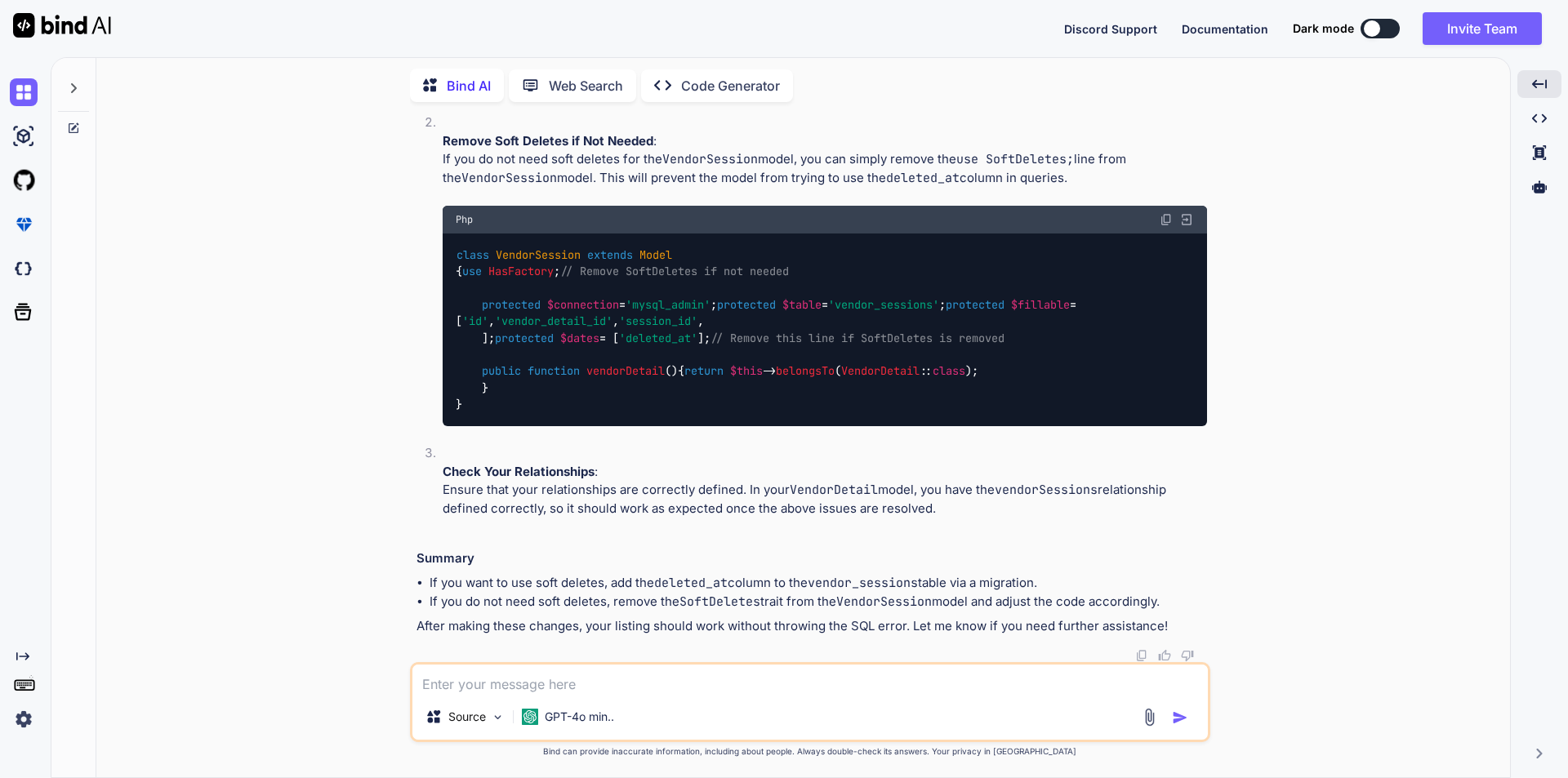
scroll to position [16951, 0]
drag, startPoint x: 535, startPoint y: 268, endPoint x: 680, endPoint y: 268, distance: 145.0
copy code "$table -> softDeletes ();"
